Goal: Information Seeking & Learning: Learn about a topic

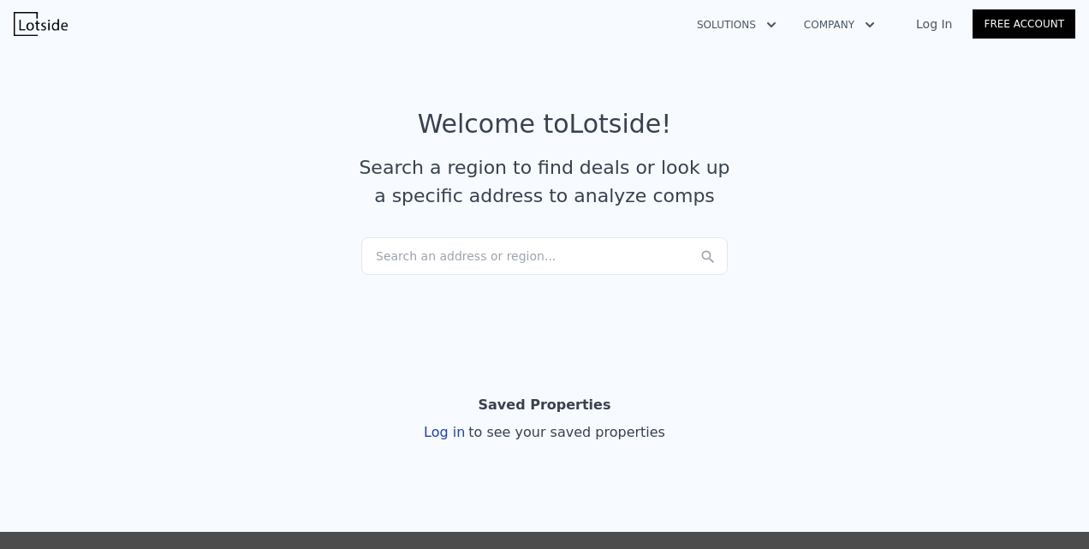
scroll to position [40, 0]
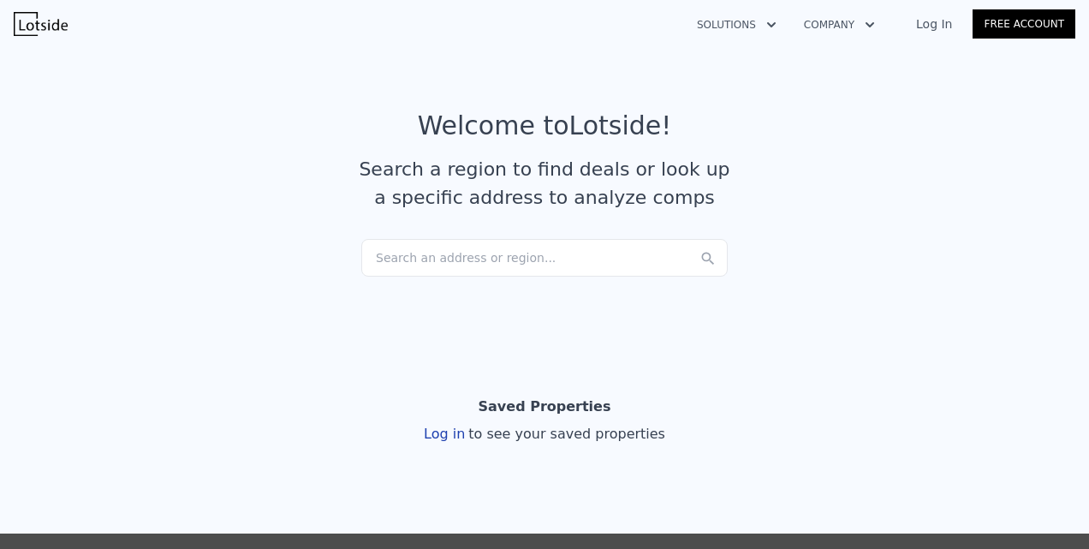
click at [413, 260] on div "Search an address or region..." at bounding box center [544, 258] width 366 height 38
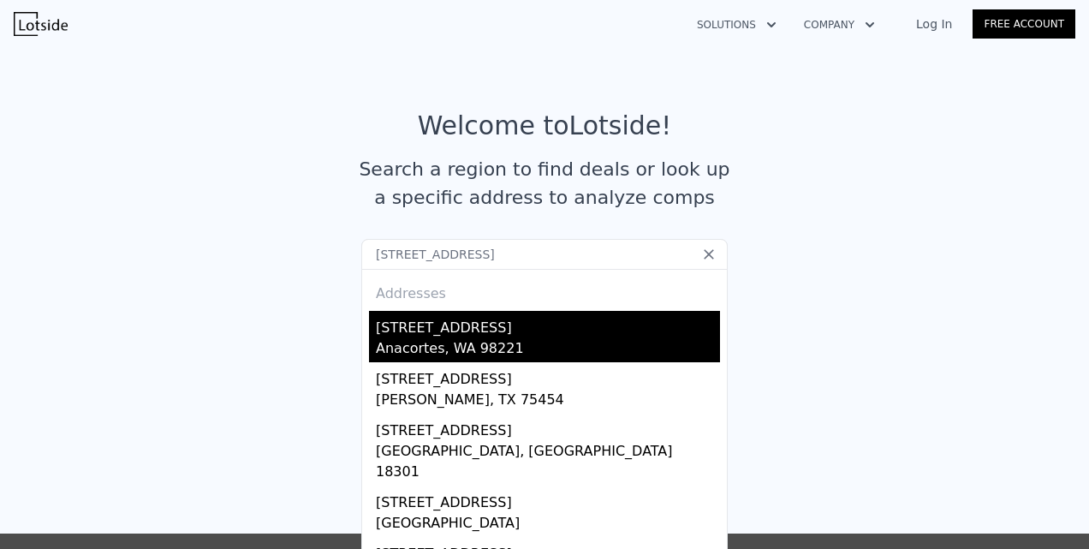
type input "[STREET_ADDRESS]"
click at [422, 329] on div "[STREET_ADDRESS]" at bounding box center [548, 324] width 344 height 27
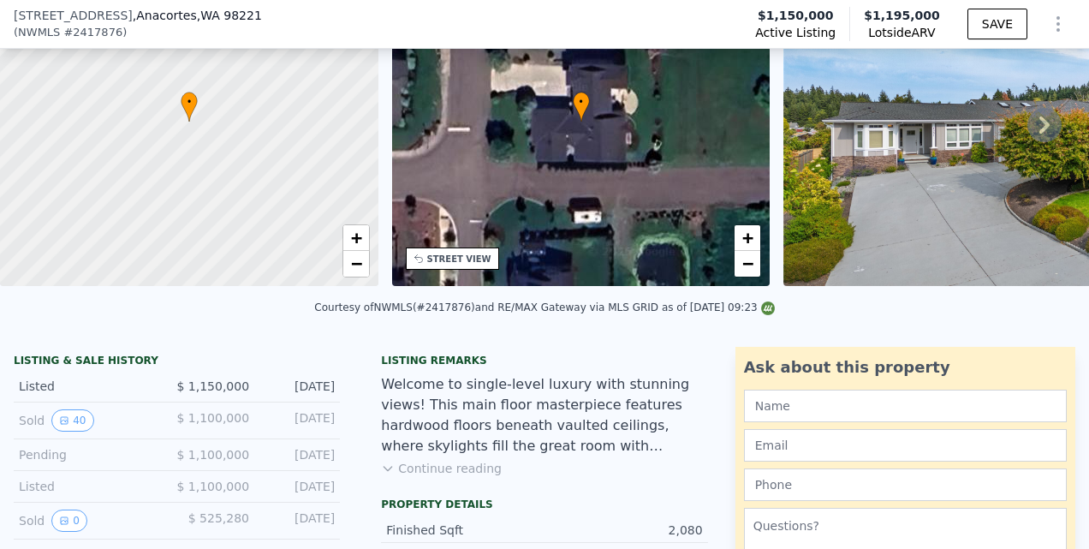
scroll to position [142, 0]
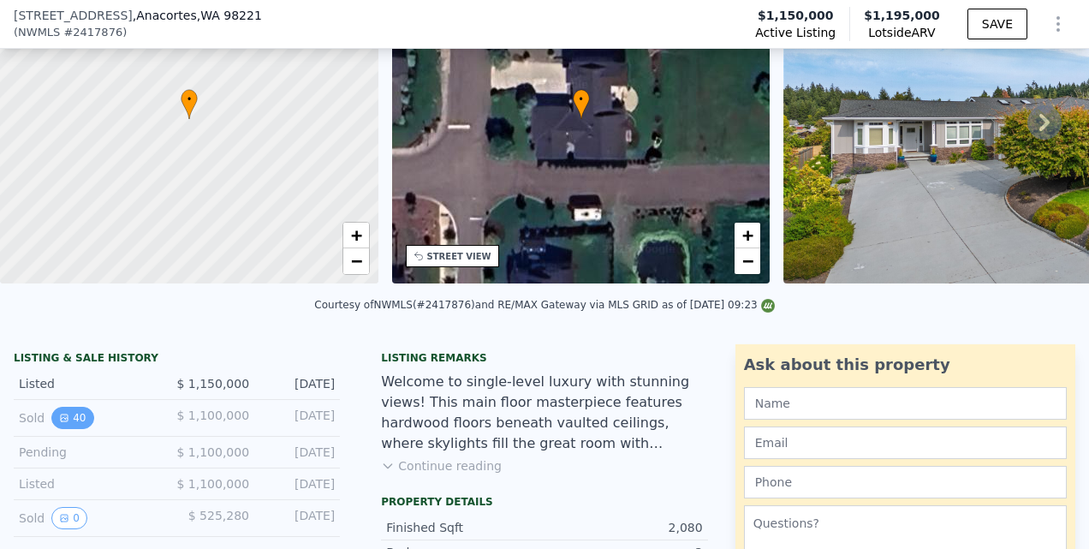
click at [62, 423] on icon "View historical data" at bounding box center [64, 418] width 10 height 10
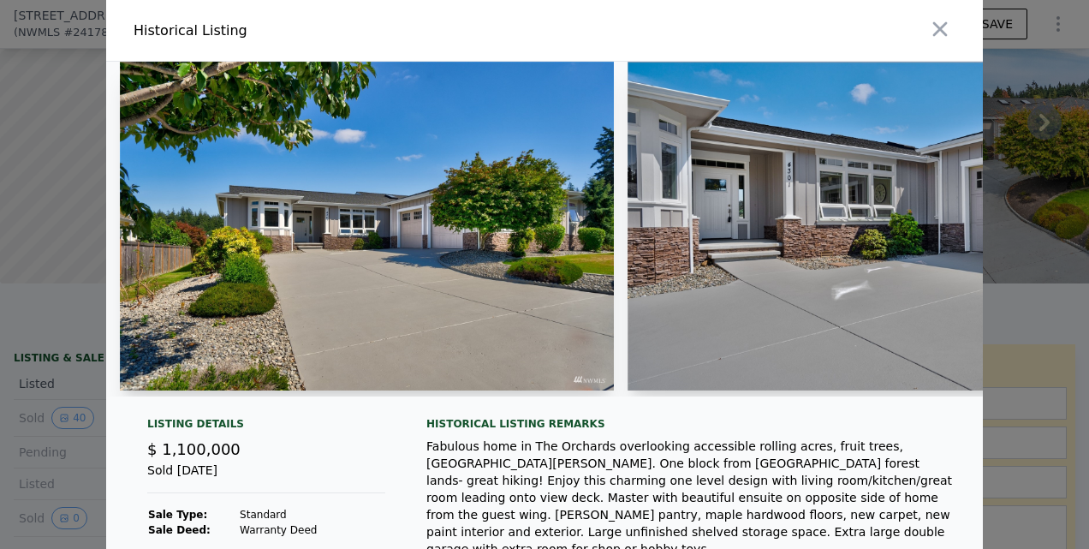
click at [378, 337] on img at bounding box center [367, 226] width 494 height 329
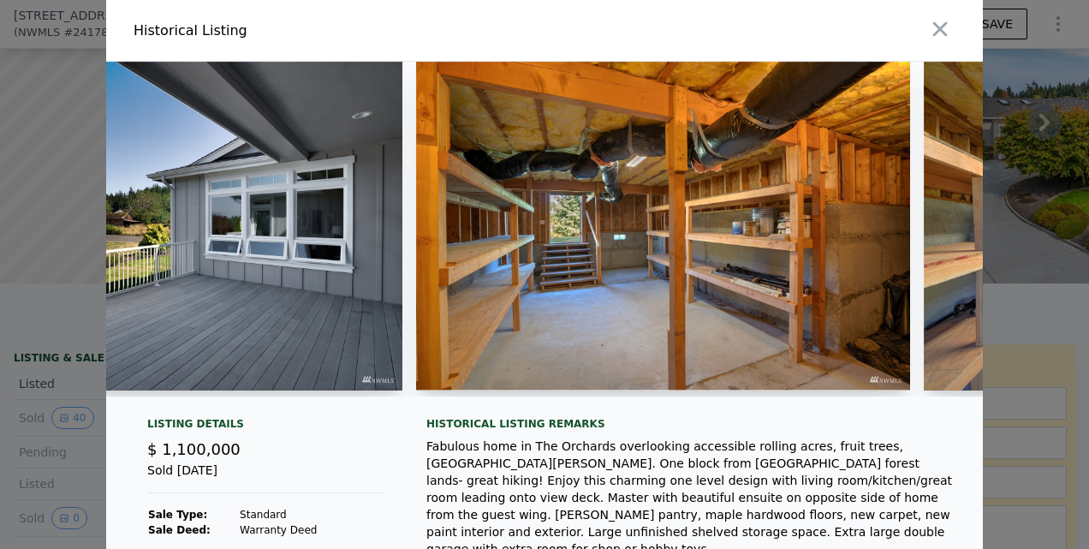
scroll to position [0, 17988]
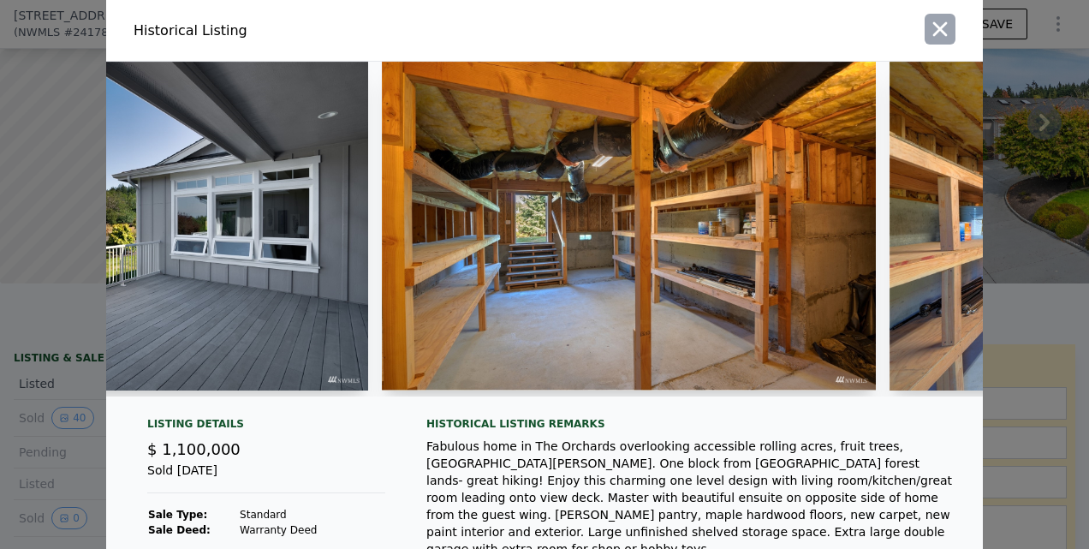
click at [930, 23] on icon "button" at bounding box center [940, 29] width 24 height 24
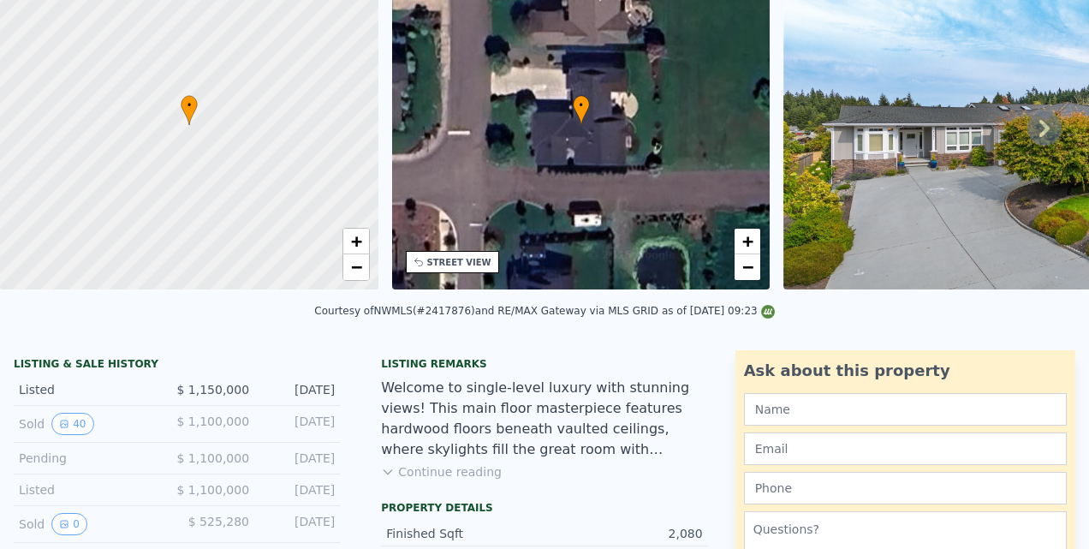
scroll to position [0, 0]
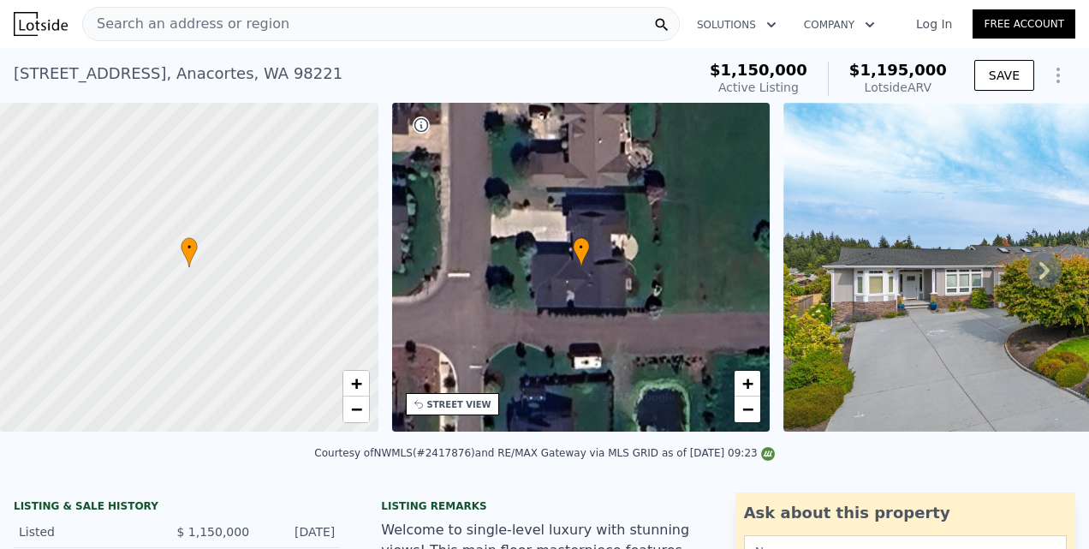
click at [191, 23] on span "Search an address or region" at bounding box center [186, 24] width 206 height 21
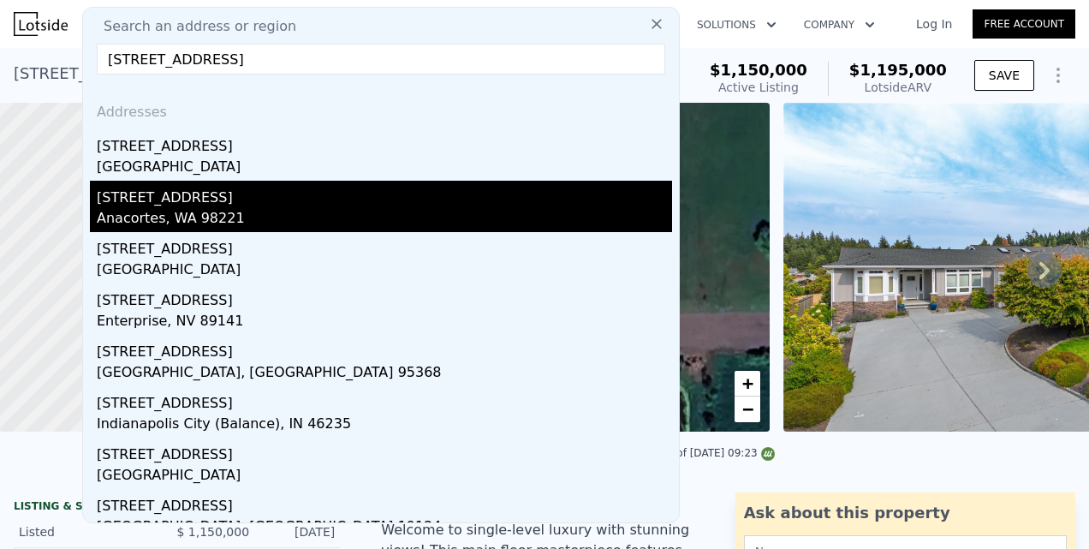
type input "[STREET_ADDRESS]"
click at [159, 205] on div "[STREET_ADDRESS]" at bounding box center [384, 194] width 575 height 27
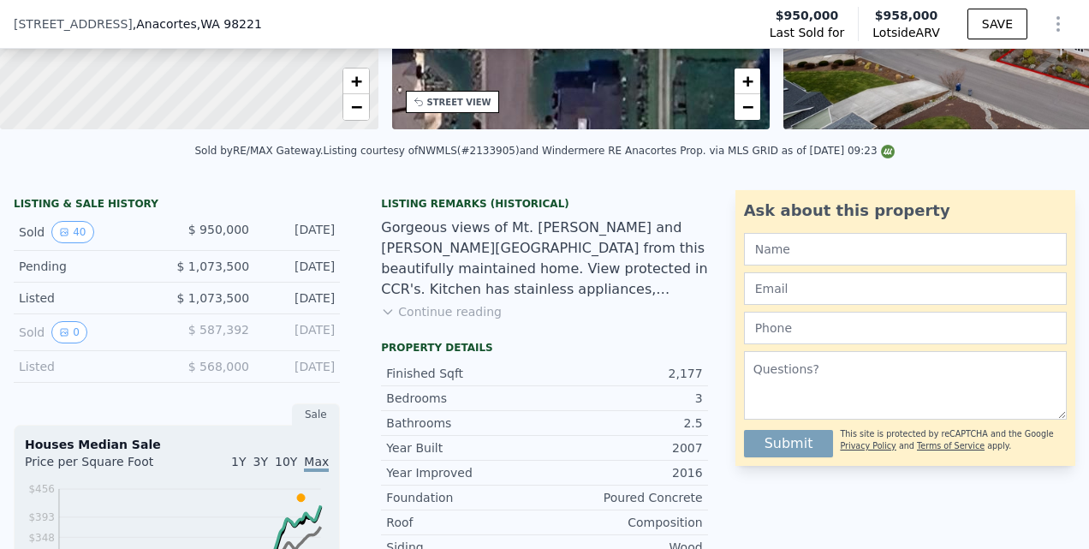
scroll to position [294, 0]
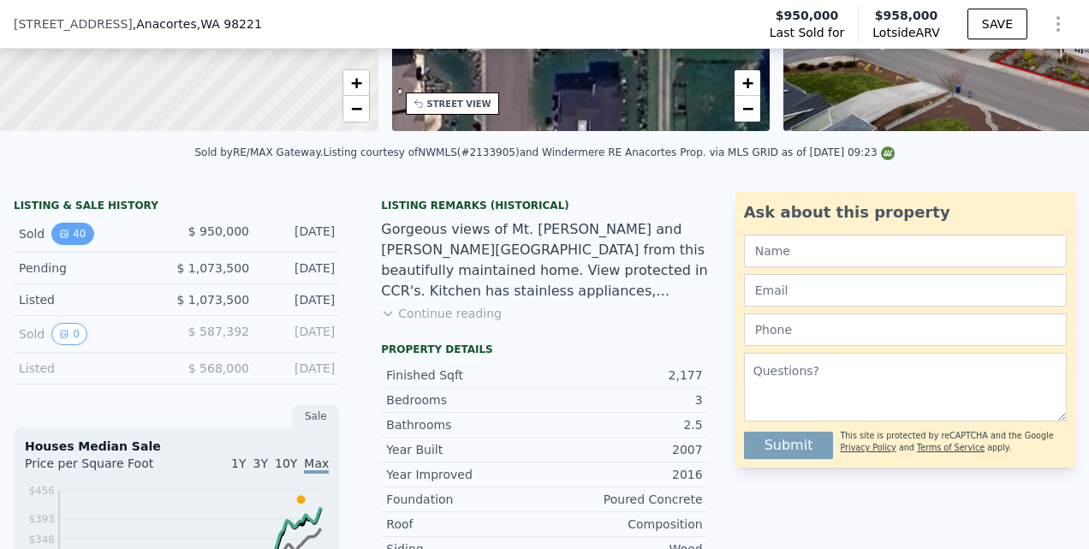
click at [70, 241] on button "40" at bounding box center [72, 234] width 42 height 22
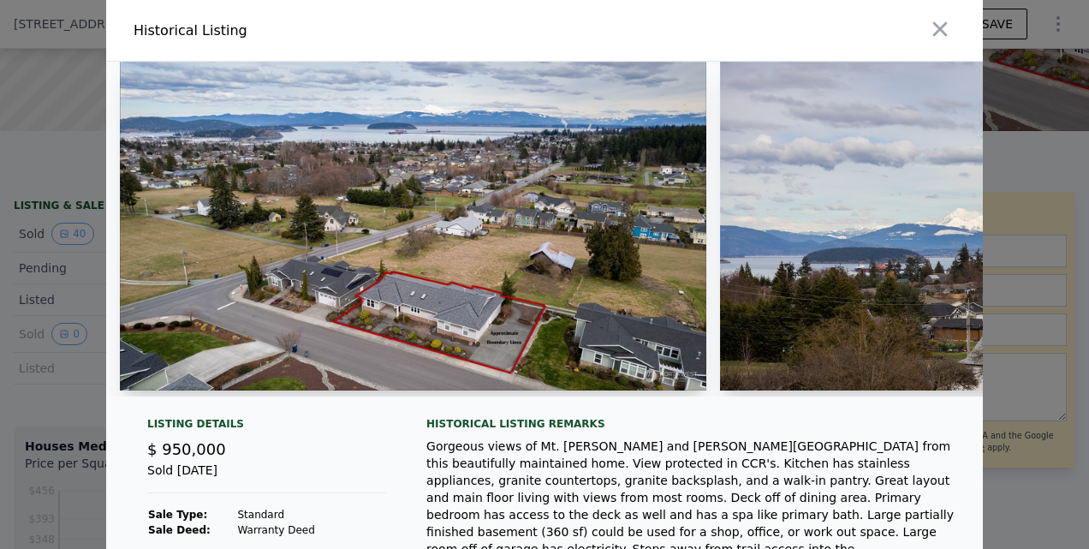
click at [478, 275] on img at bounding box center [413, 226] width 586 height 329
click at [478, 309] on img at bounding box center [413, 226] width 586 height 329
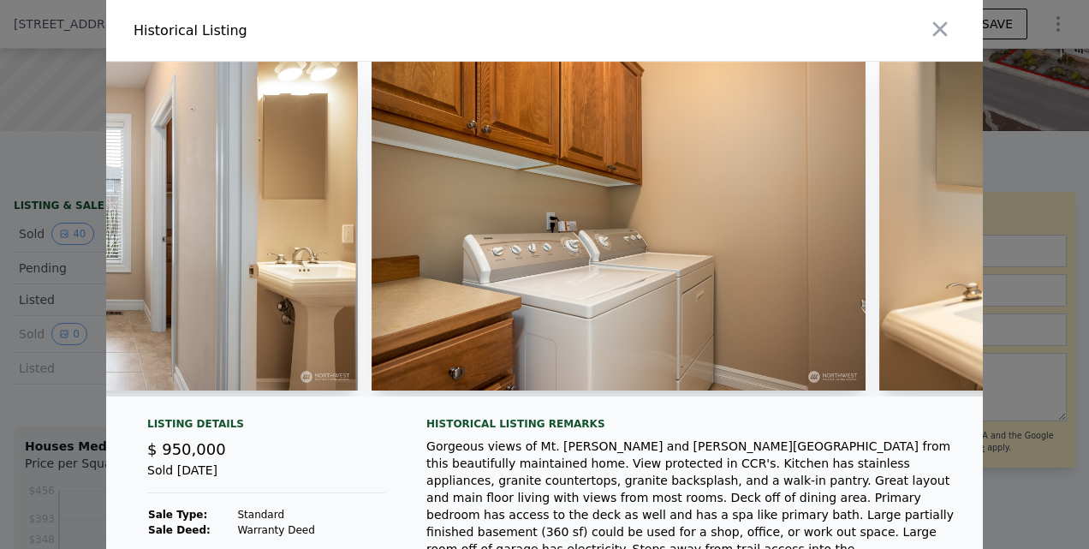
scroll to position [0, 11971]
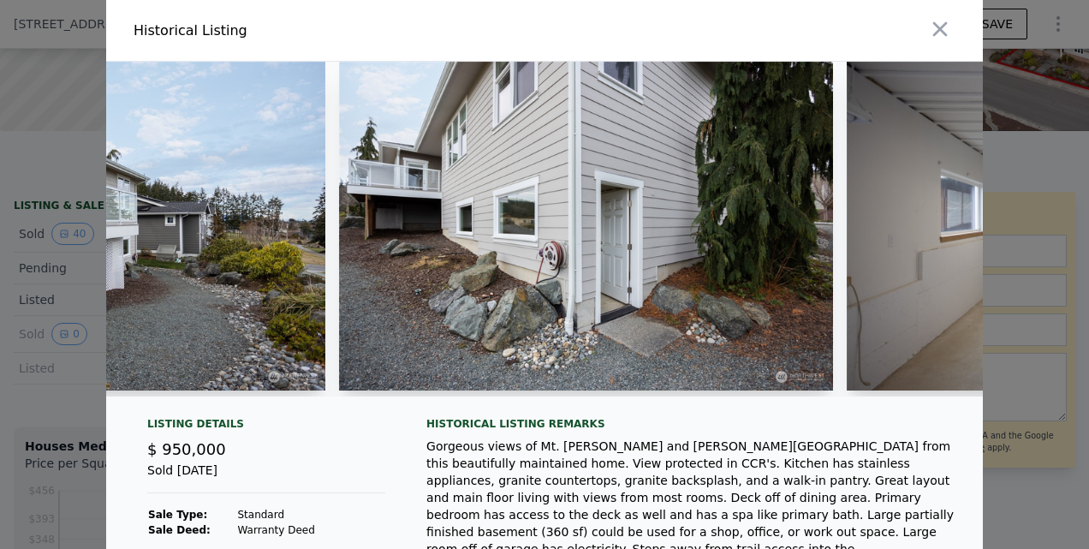
scroll to position [0, 16566]
